Goal: Check status: Check status

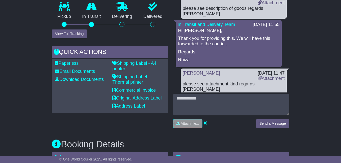
scroll to position [151, 0]
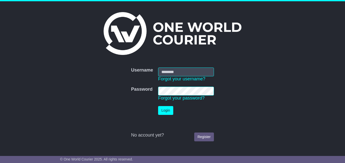
click at [168, 72] on input "Username" at bounding box center [186, 72] width 56 height 9
type input "**********"
click at [164, 110] on button "Login" at bounding box center [165, 110] width 15 height 9
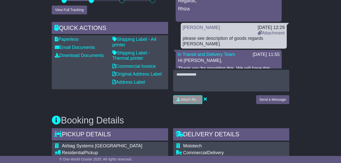
scroll to position [177, 0]
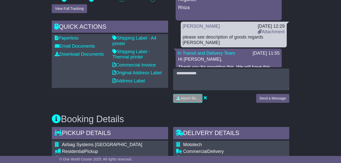
click at [207, 56] on div "In Transit and Delivery Team" at bounding box center [212, 54] width 75 height 6
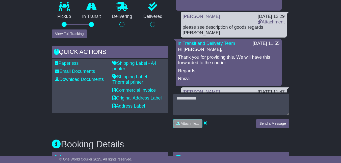
scroll to position [49, 0]
